Goal: Check status: Check status

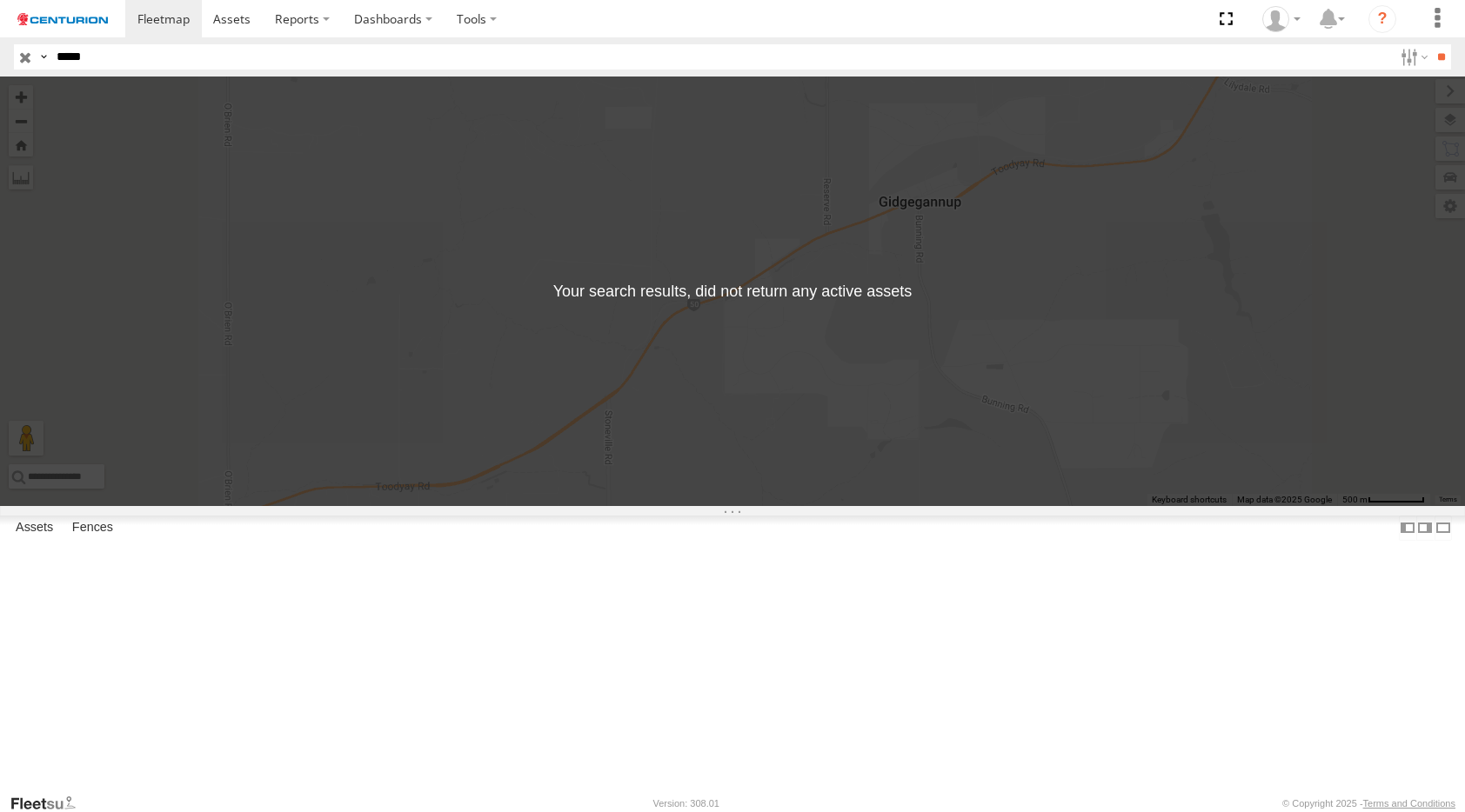
type input "*****"
click at [1431, 45] on input "**" at bounding box center [1441, 57] width 20 height 25
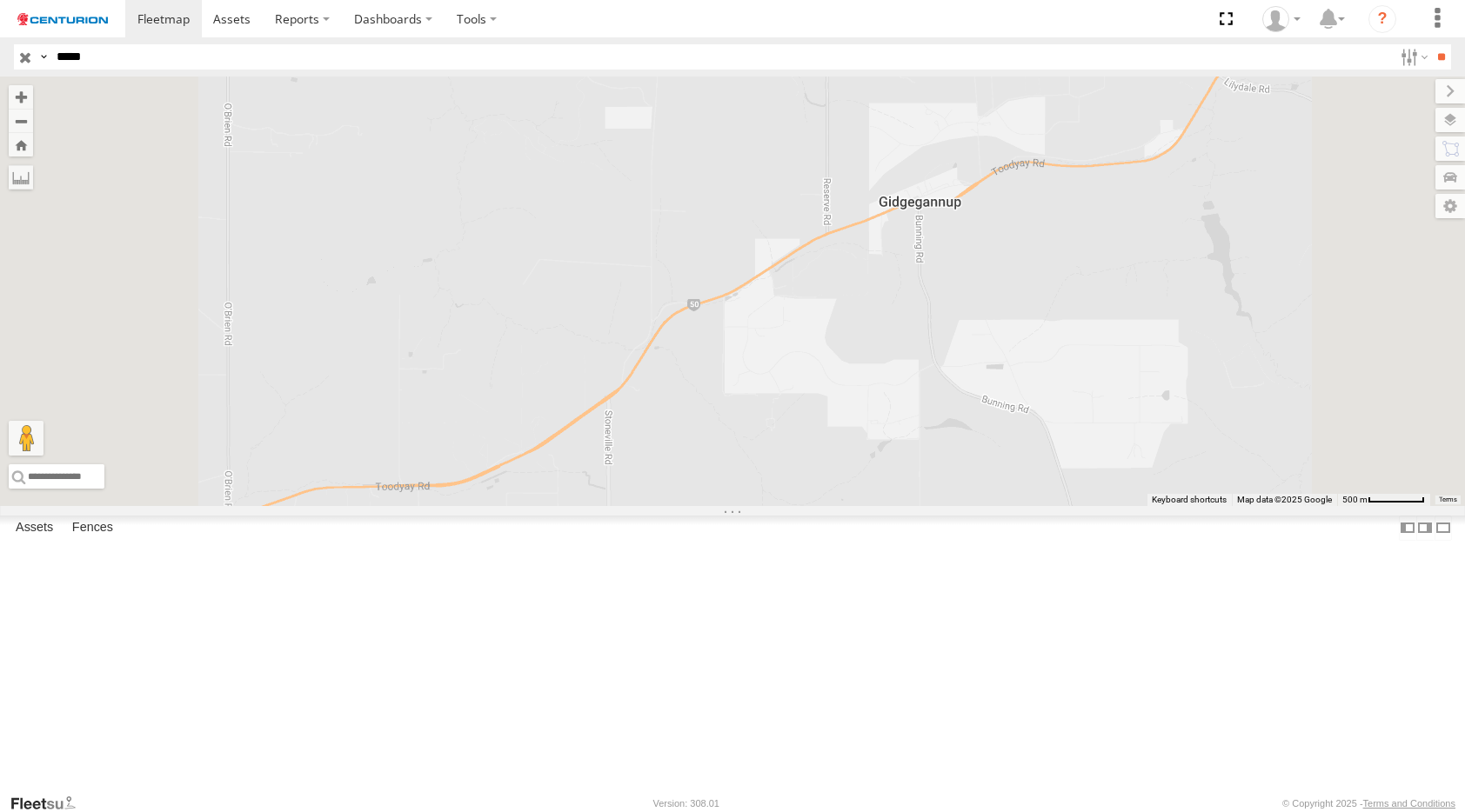
click at [0, 0] on span at bounding box center [0, 0] width 0 height 0
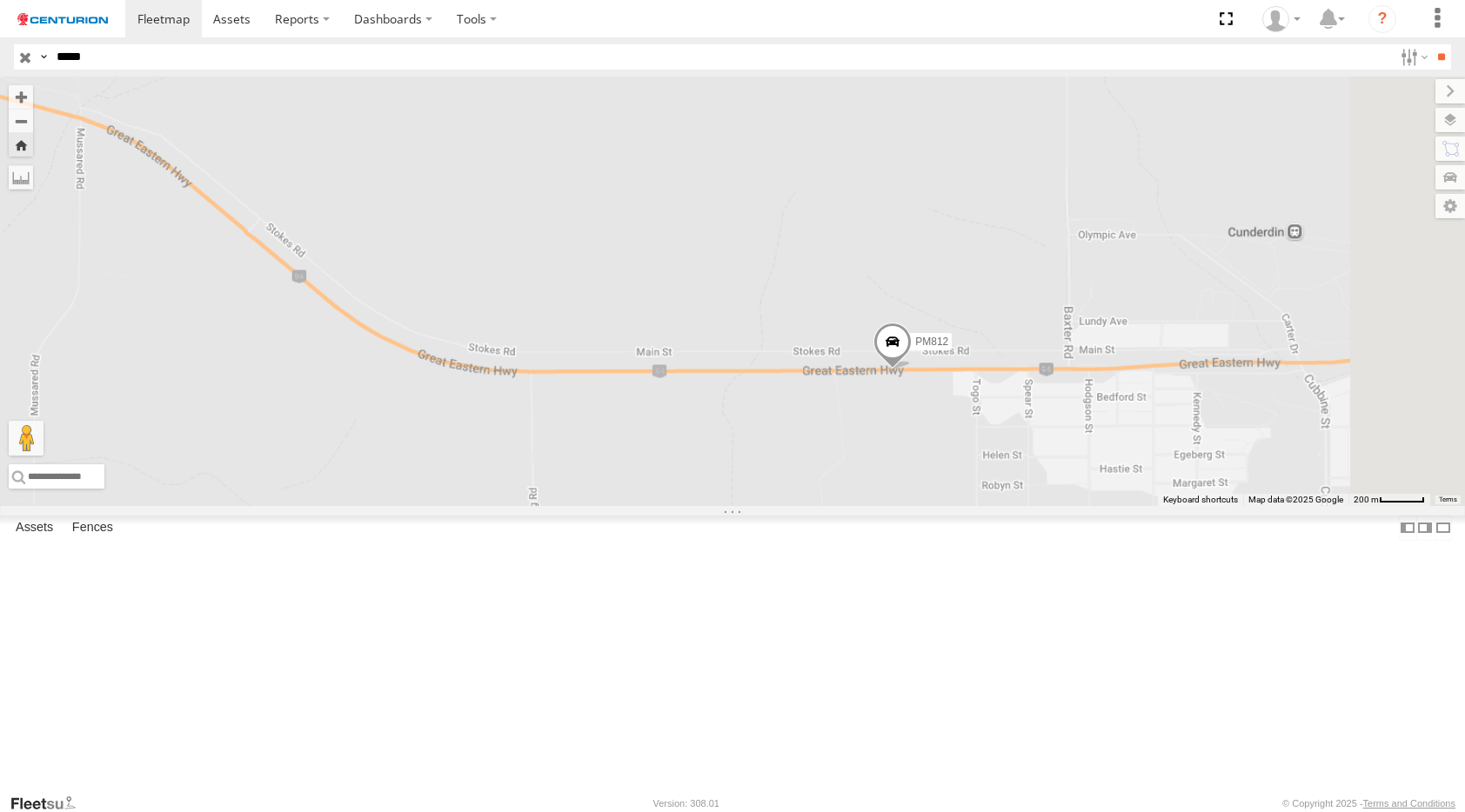
drag, startPoint x: 1323, startPoint y: 572, endPoint x: 964, endPoint y: 583, distance: 359.2
click at [970, 506] on div "PM812" at bounding box center [732, 291] width 1465 height 430
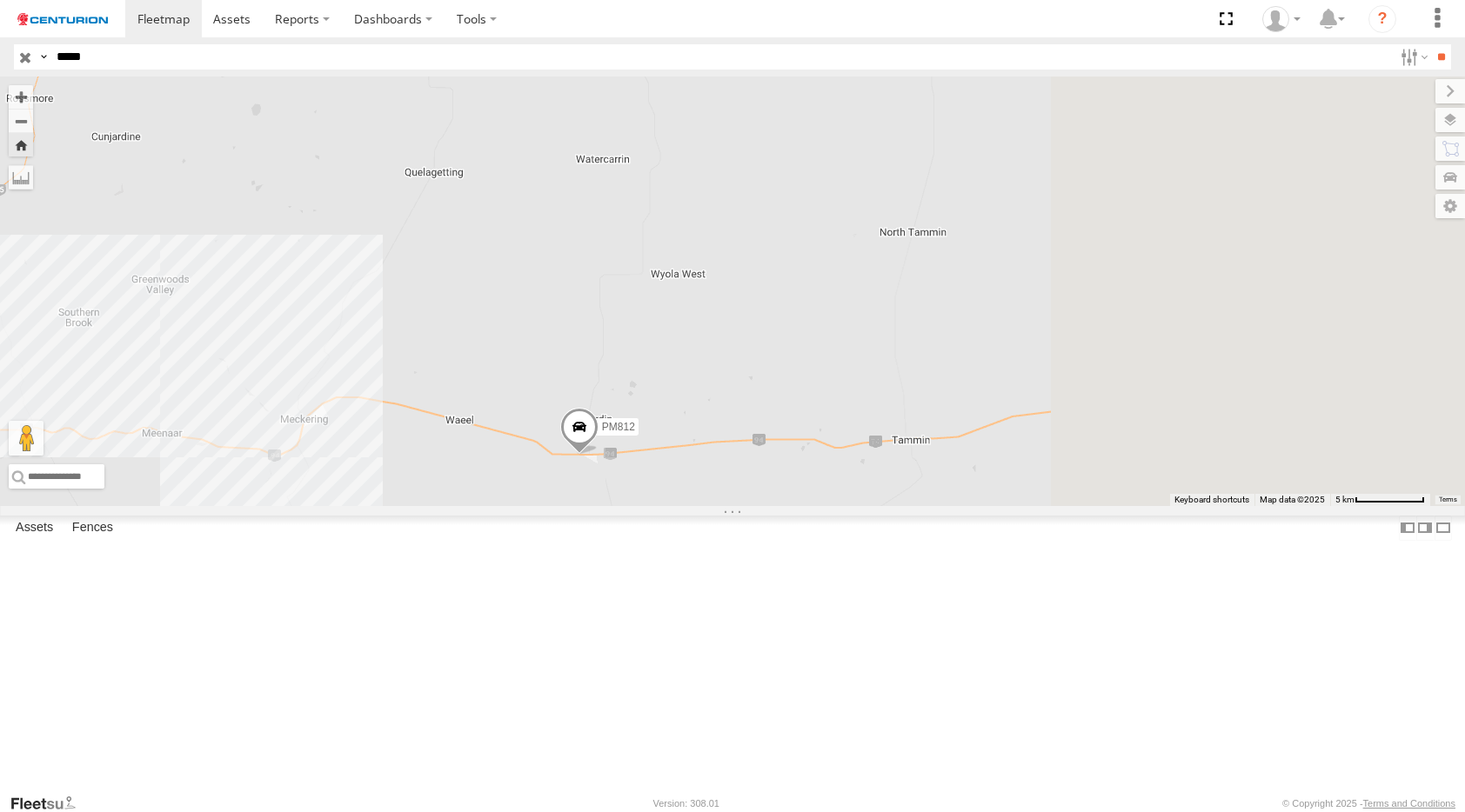
drag, startPoint x: 1246, startPoint y: 618, endPoint x: 946, endPoint y: 619, distance: 300.0
click at [946, 506] on div "PM812" at bounding box center [732, 291] width 1465 height 430
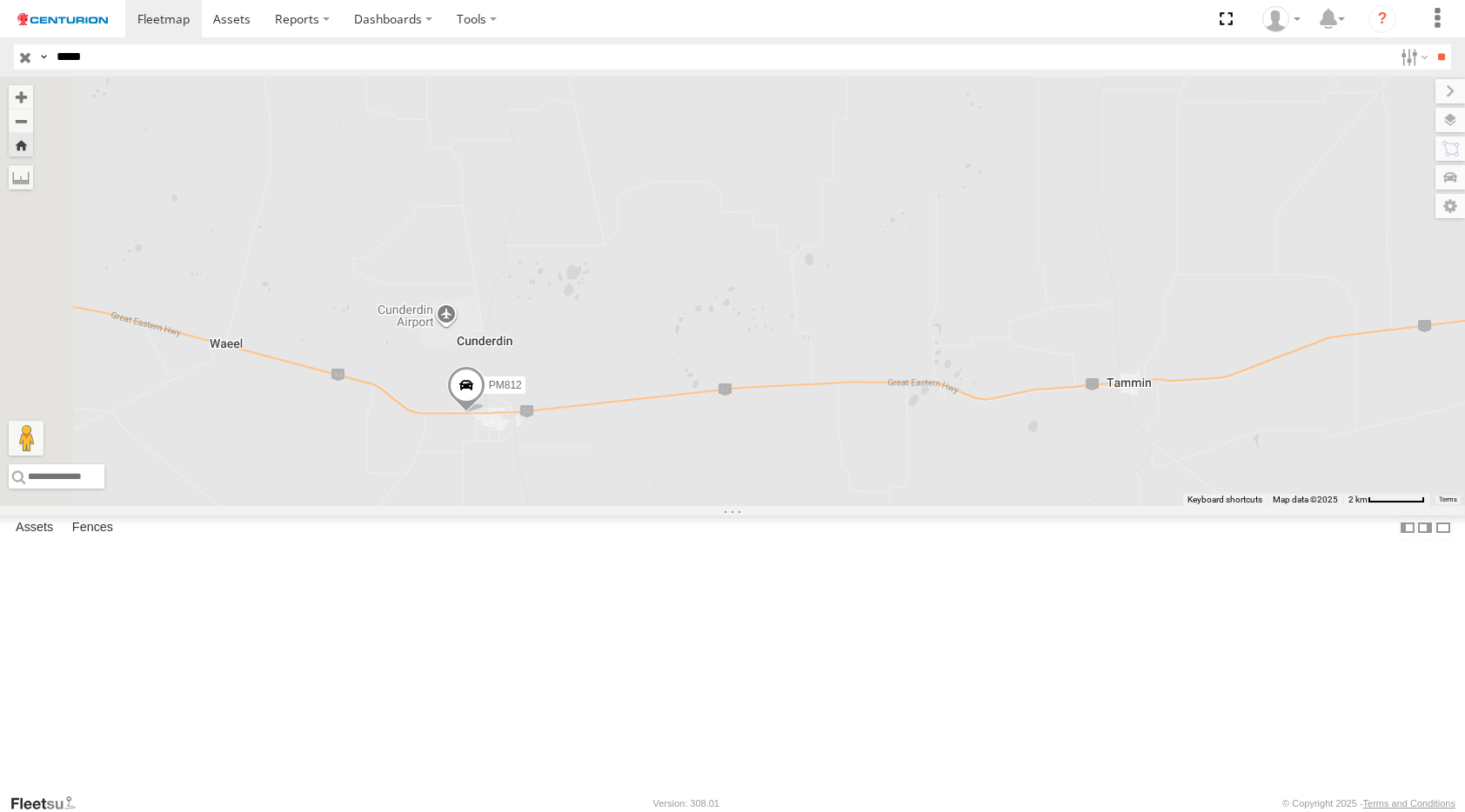
drag, startPoint x: 809, startPoint y: 612, endPoint x: 1124, endPoint y: 585, distance: 316.2
click at [1124, 506] on div "PM812" at bounding box center [732, 291] width 1465 height 430
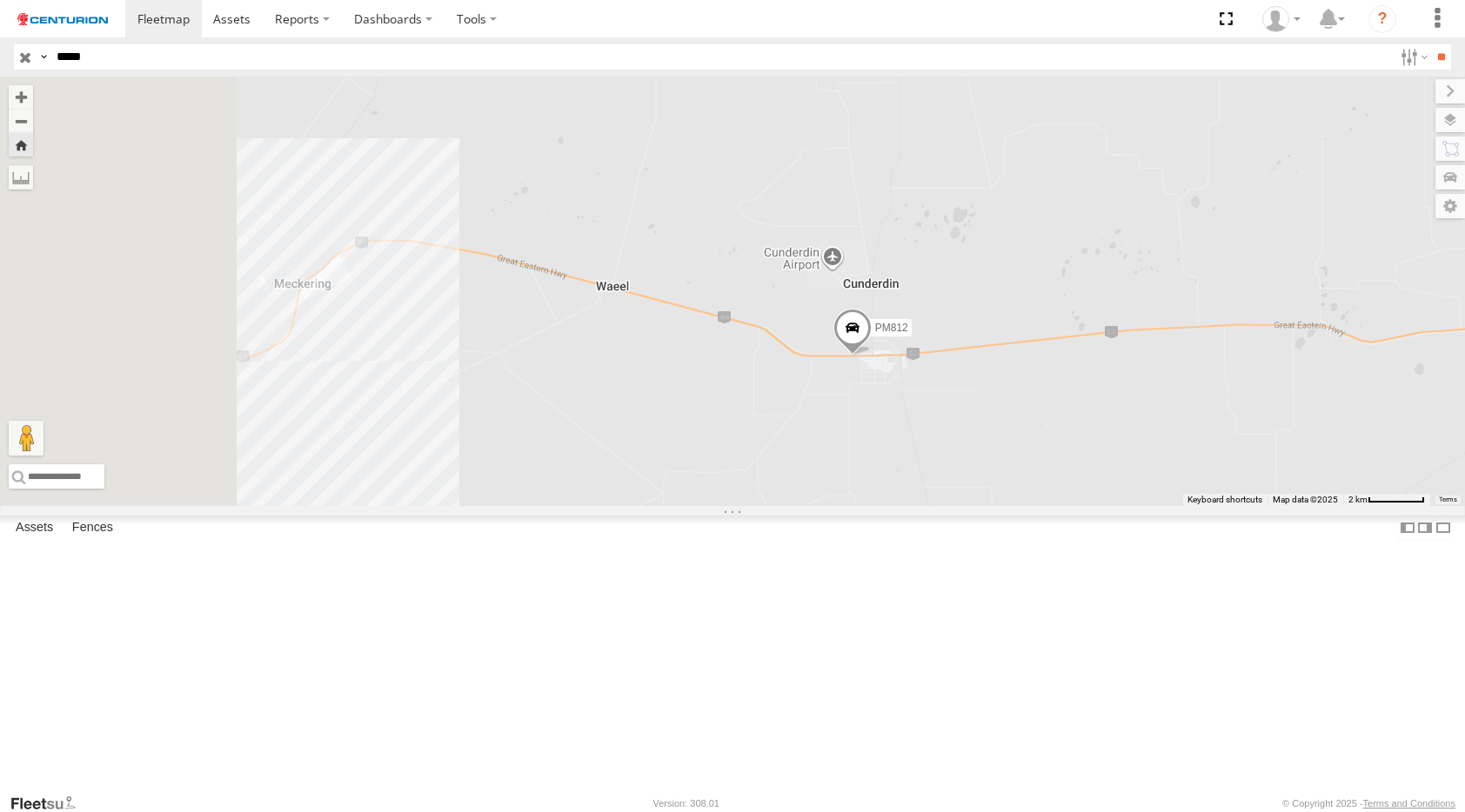
drag, startPoint x: 1036, startPoint y: 658, endPoint x: 1189, endPoint y: 676, distance: 154.1
click at [1175, 506] on div "PM812" at bounding box center [732, 291] width 1465 height 430
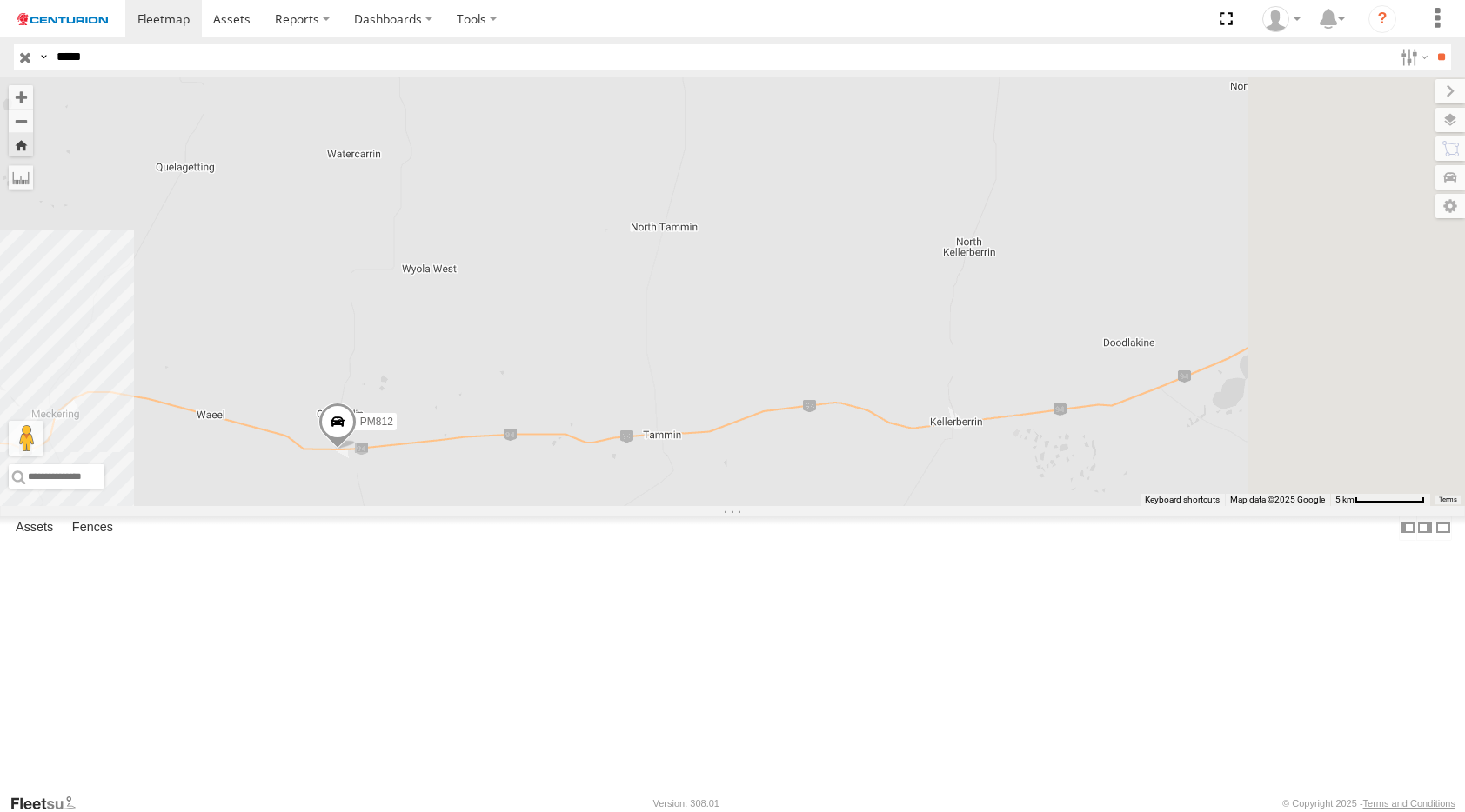
drag, startPoint x: 818, startPoint y: 662, endPoint x: 482, endPoint y: 662, distance: 336.0
click at [482, 506] on div "PM812" at bounding box center [732, 291] width 1465 height 430
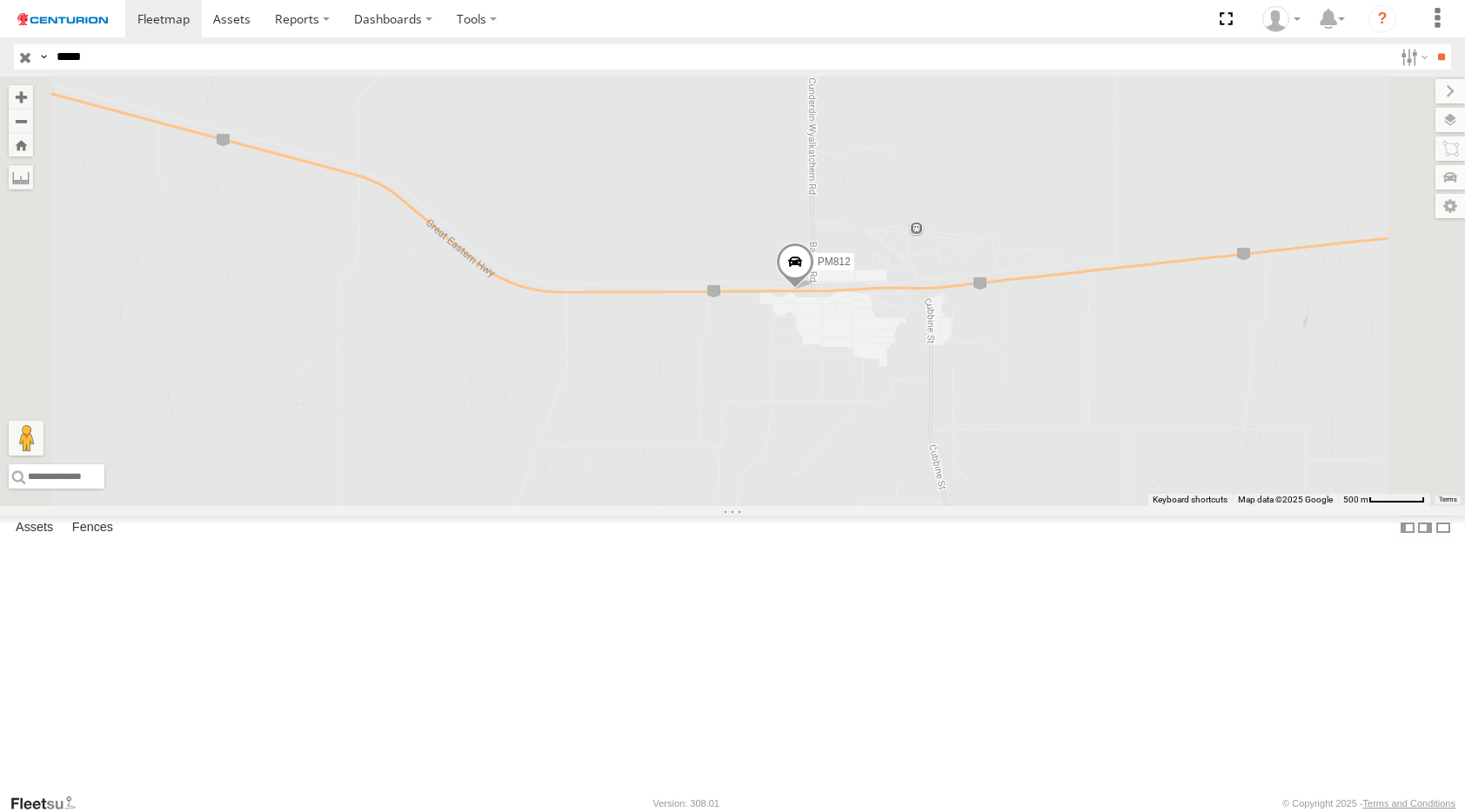
click at [814, 290] on span at bounding box center [795, 267] width 39 height 47
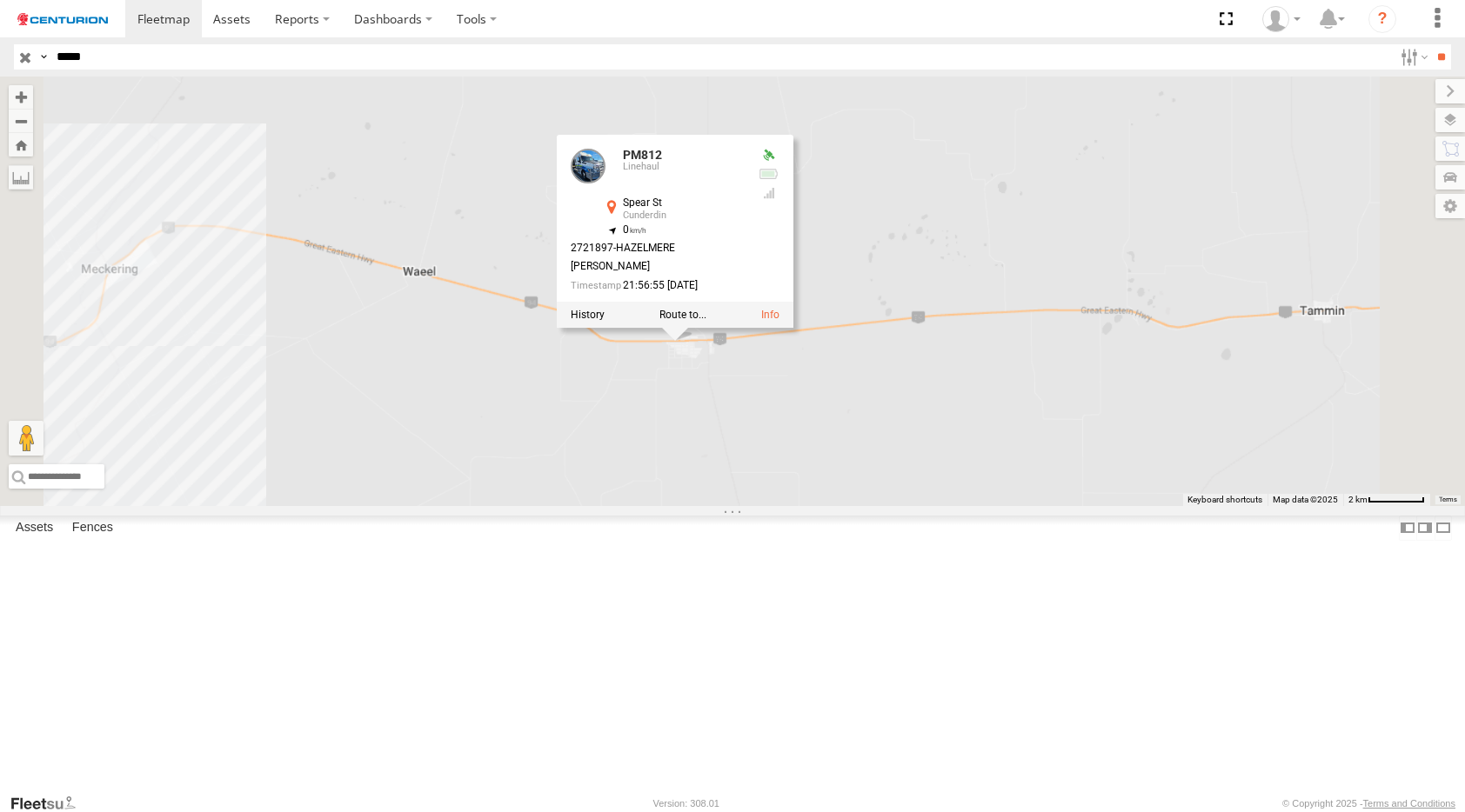
drag, startPoint x: 1189, startPoint y: 536, endPoint x: 767, endPoint y: 552, distance: 422.3
click at [772, 506] on div "PM812 PM812 Linehaul Spear St Cunderdin -31.65157 , 117.23156 0 2721897-[PERSON…" at bounding box center [732, 291] width 1465 height 430
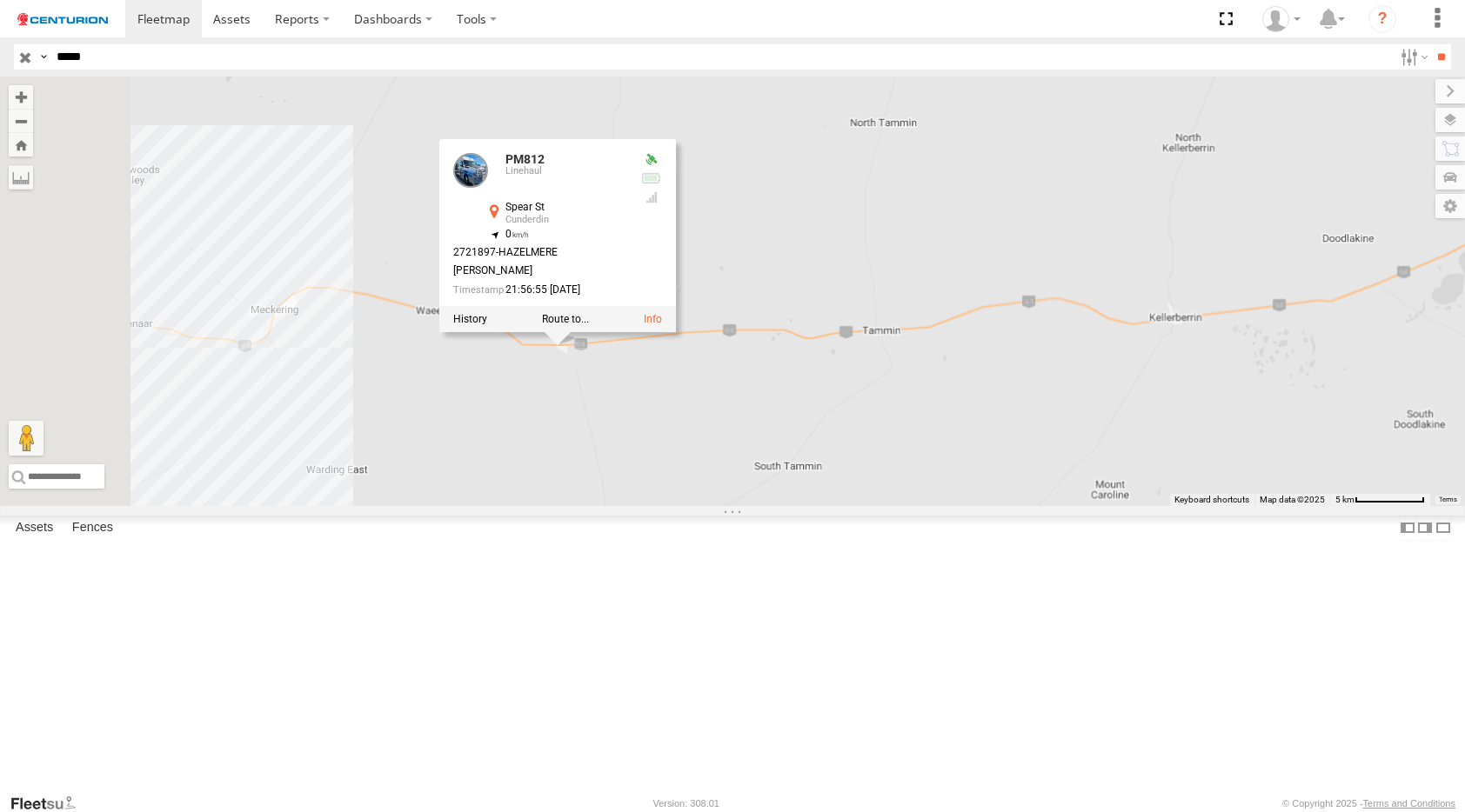
click at [1108, 506] on div "PM812 PM812 Linehaul Spear St Cunderdin -31.65157 , 117.23156 0 2721897-[PERSON…" at bounding box center [732, 291] width 1465 height 430
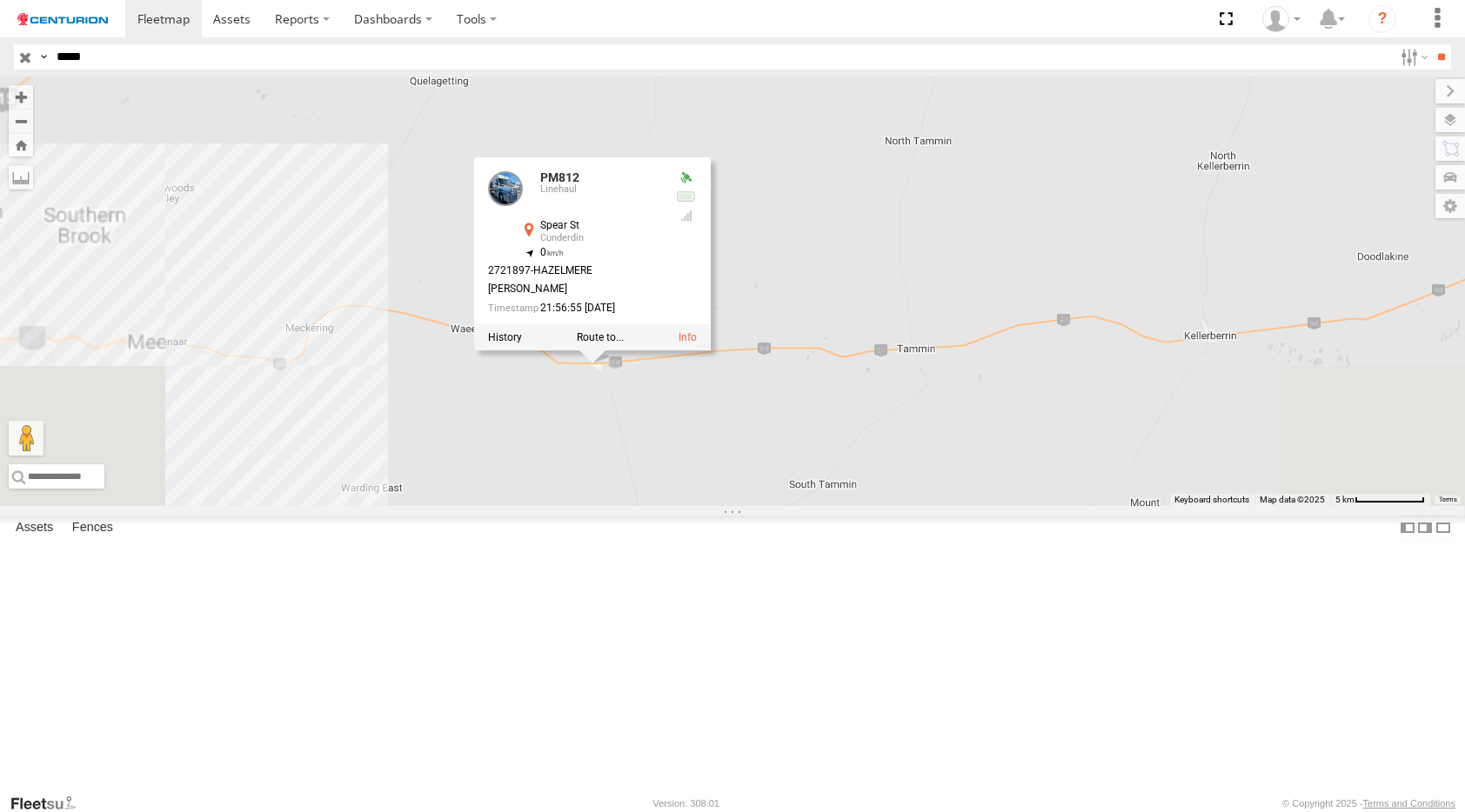
click at [711, 350] on div at bounding box center [593, 337] width 236 height 26
click at [522, 344] on label at bounding box center [504, 337] width 34 height 13
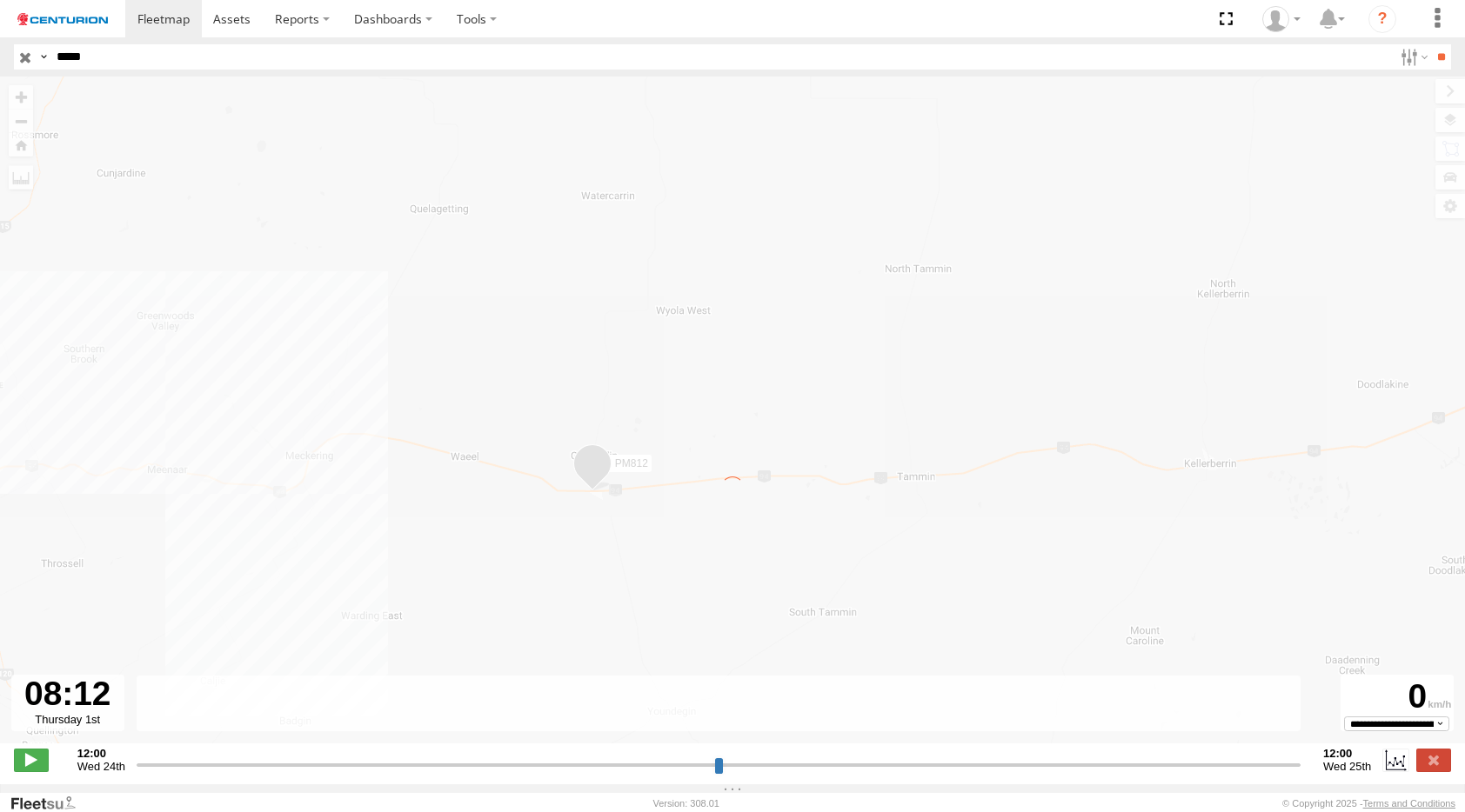
drag, startPoint x: 137, startPoint y: 782, endPoint x: 1002, endPoint y: 799, distance: 865.2
click at [1002, 773] on input "range" at bounding box center [718, 765] width 1164 height 16
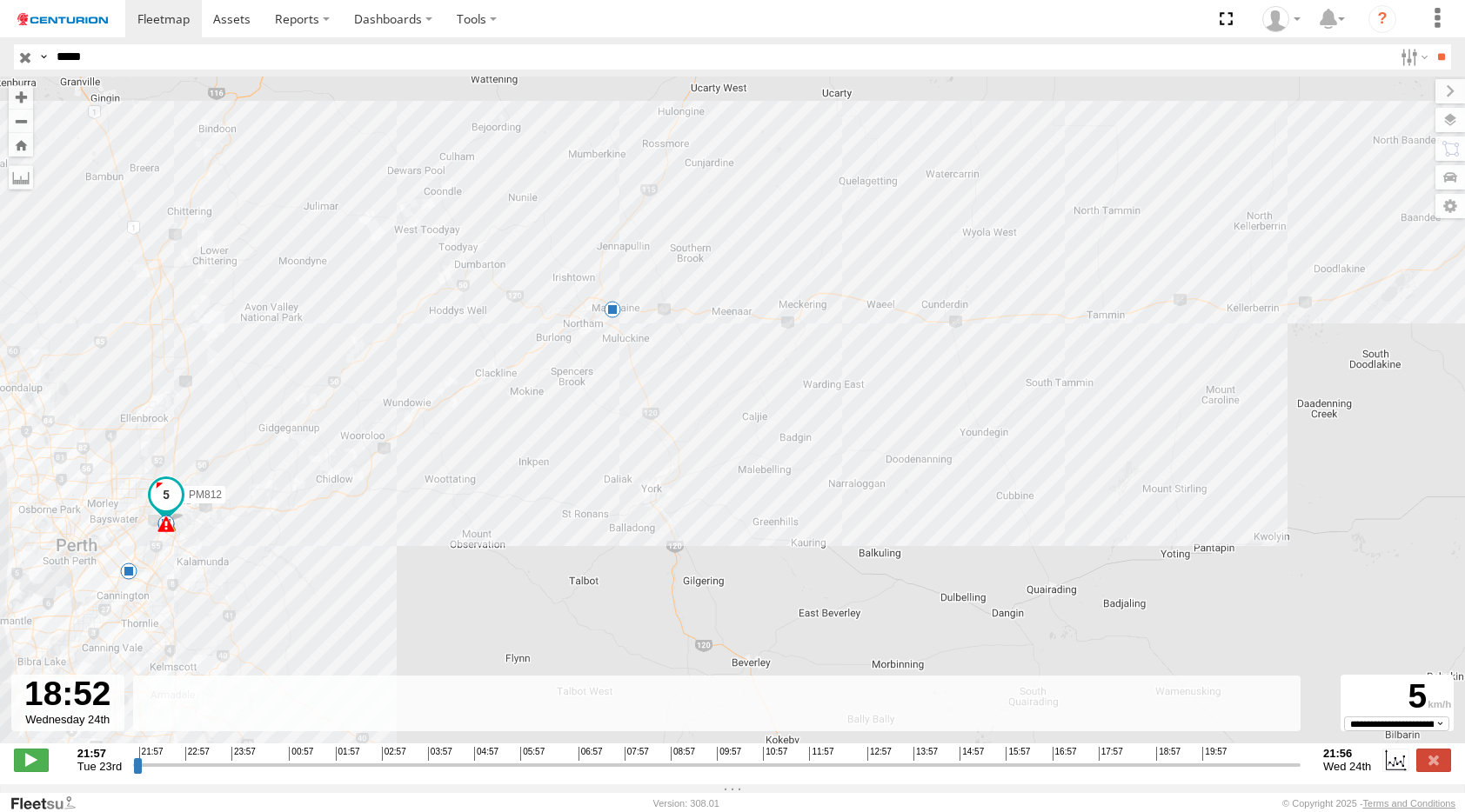
drag, startPoint x: 1004, startPoint y: 775, endPoint x: 1146, endPoint y: 778, distance: 142.0
click at [1146, 773] on input "range" at bounding box center [717, 765] width 1168 height 16
drag, startPoint x: 1144, startPoint y: 778, endPoint x: 1297, endPoint y: 770, distance: 153.2
type input "**********"
click at [1297, 770] on input "range" at bounding box center [717, 765] width 1168 height 16
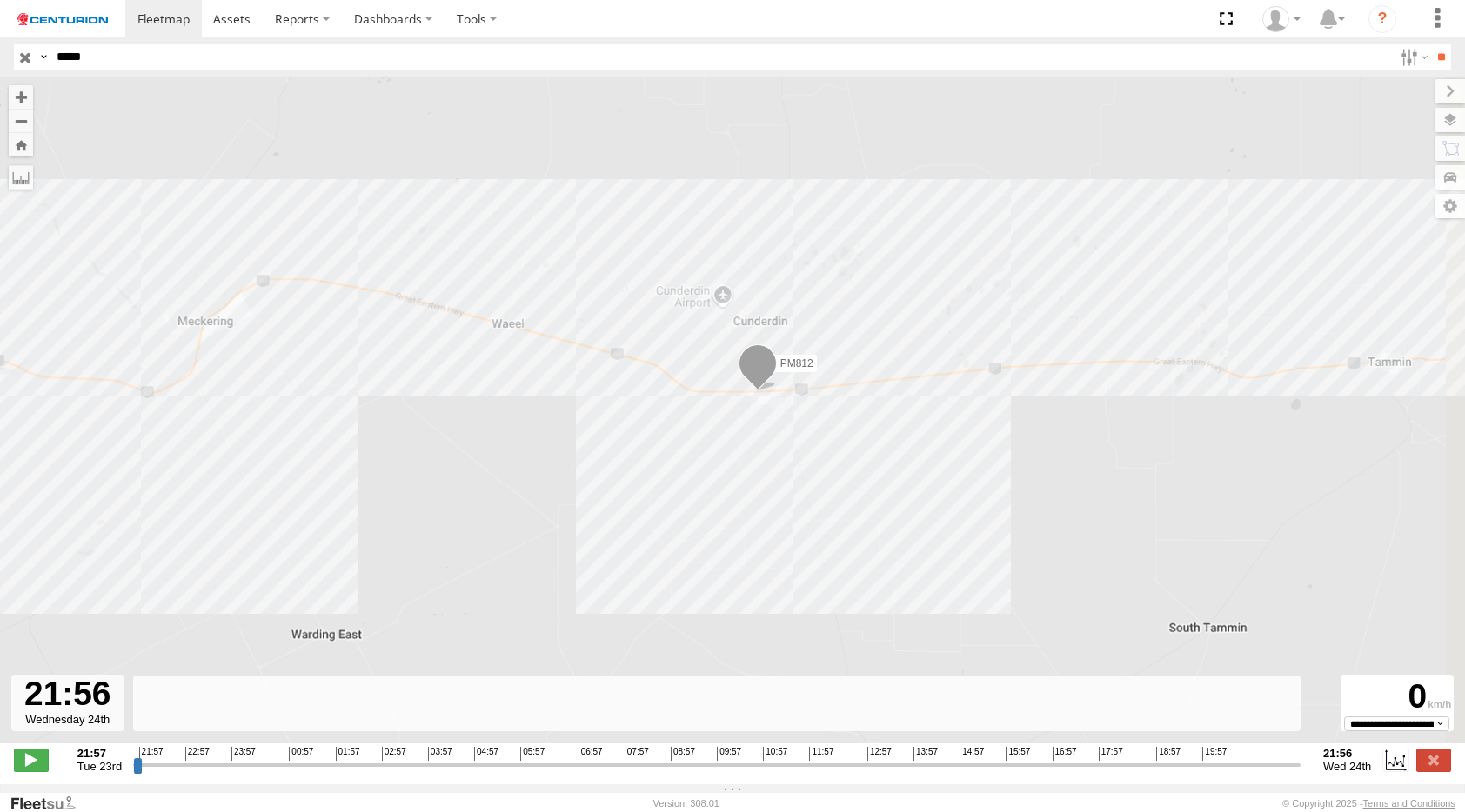
drag, startPoint x: 723, startPoint y: 425, endPoint x: 555, endPoint y: 425, distance: 168.0
click at [555, 425] on div "PM812 01:25 Wed 02:13 Wed 14:04 Wed 14:04 Wed 18:40 Wed 21:09 Wed" at bounding box center [732, 419] width 1465 height 685
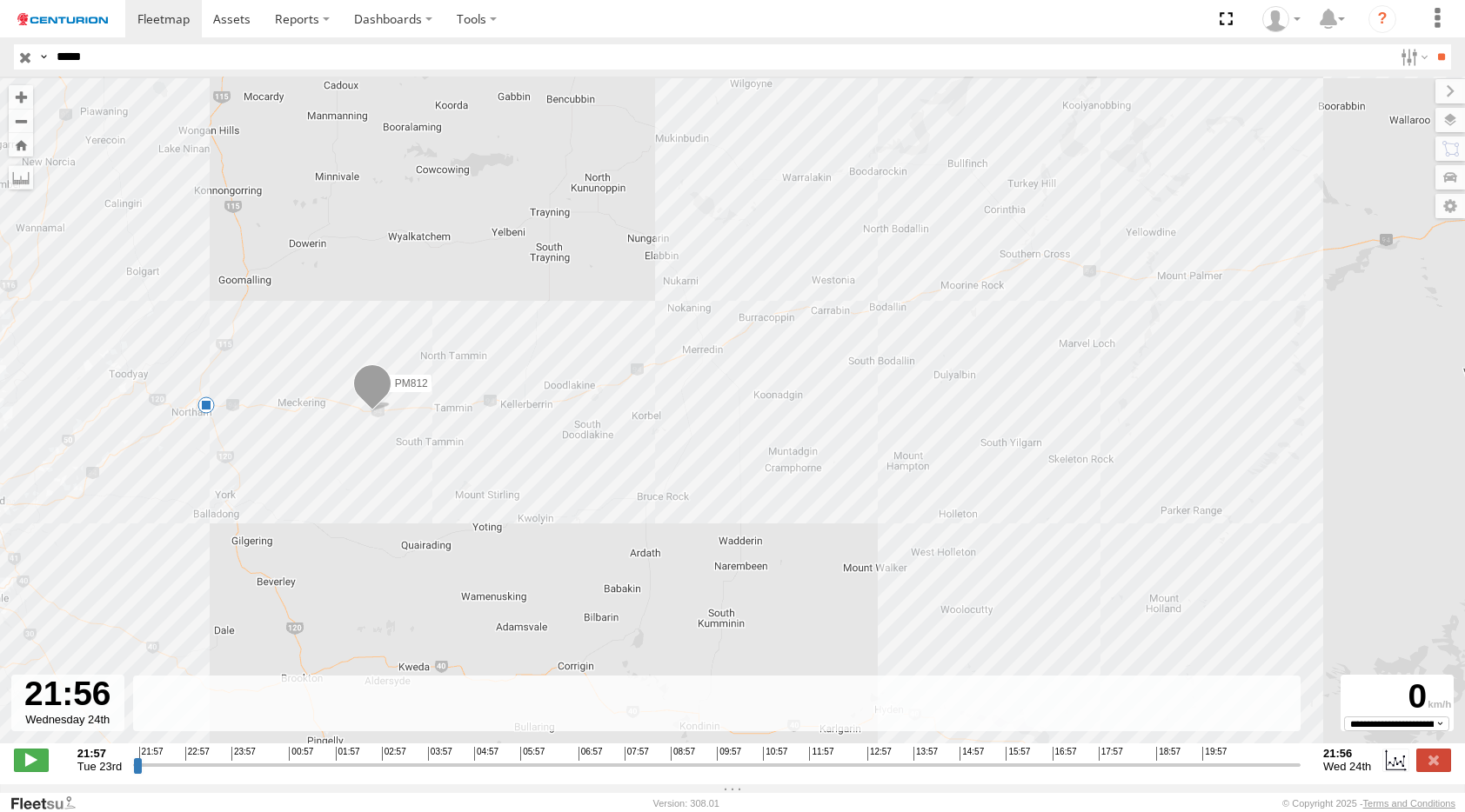
drag, startPoint x: 502, startPoint y: 455, endPoint x: 590, endPoint y: 453, distance: 88.0
click at [590, 453] on div "PM812 01:25 Wed 02:13 Wed 14:04 Wed 14:04 Wed 18:40 Wed 21:09 Wed 5" at bounding box center [732, 419] width 1465 height 685
